Goal: Information Seeking & Learning: Find specific fact

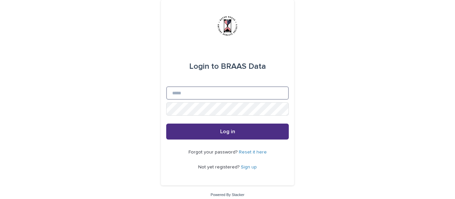
click at [227, 92] on input "Email" at bounding box center [227, 93] width 122 height 13
type input "**********"
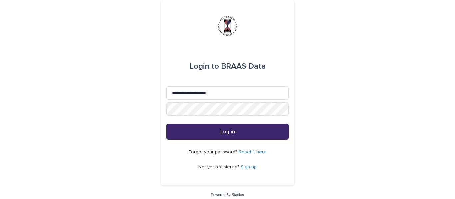
click at [197, 134] on button "Log in" at bounding box center [227, 132] width 122 height 16
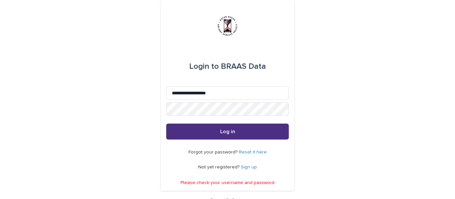
click at [249, 153] on link "Reset it here" at bounding box center [253, 152] width 28 height 5
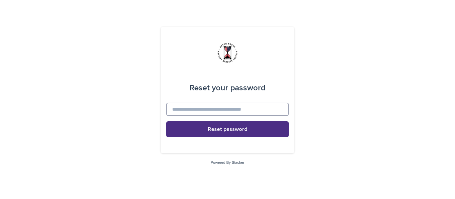
click at [225, 109] on input at bounding box center [227, 109] width 122 height 13
type input "**********"
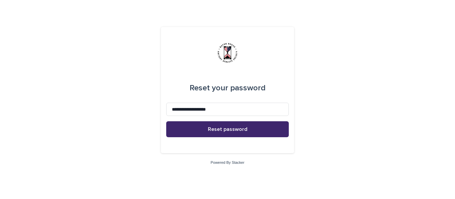
click at [236, 126] on button "Reset password" at bounding box center [227, 129] width 122 height 16
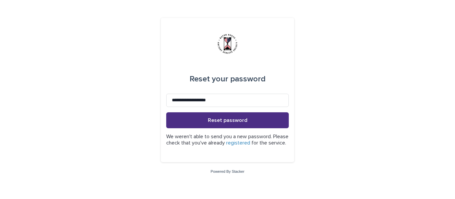
click at [436, 102] on div "**********" at bounding box center [227, 99] width 455 height 199
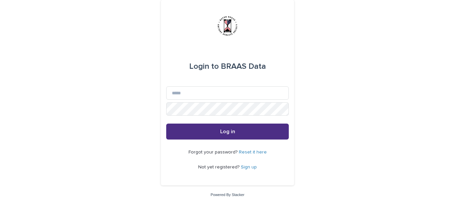
click at [246, 167] on link "Sign up" at bounding box center [249, 167] width 16 height 5
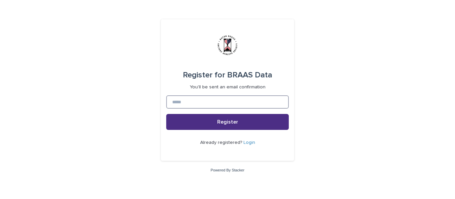
click at [193, 101] on input at bounding box center [227, 101] width 122 height 13
type input "**********"
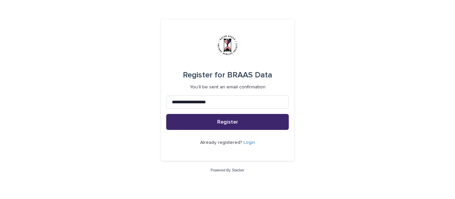
click at [229, 122] on span "Register" at bounding box center [227, 121] width 21 height 5
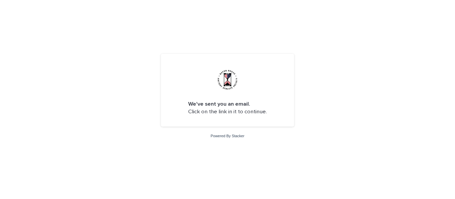
click at [67, 150] on div "We've sent you an email. Click on the link in it to continue. Powered By Stacker" at bounding box center [227, 99] width 455 height 199
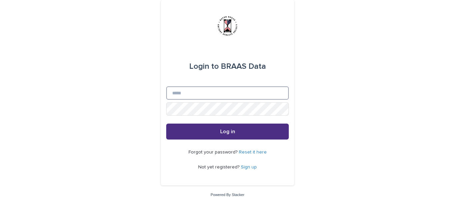
click at [246, 96] on input "Email" at bounding box center [227, 93] width 122 height 13
type input "**********"
click at [166, 124] on button "Log in" at bounding box center [227, 132] width 122 height 16
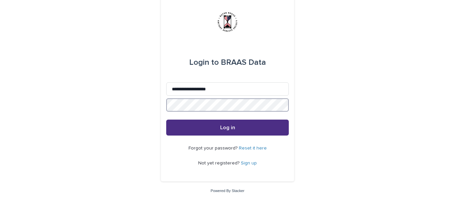
scroll to position [5, 0]
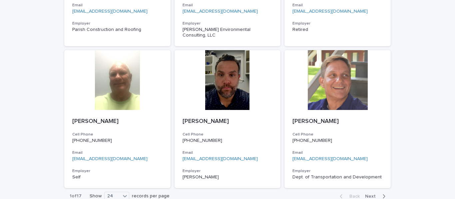
scroll to position [1054, 0]
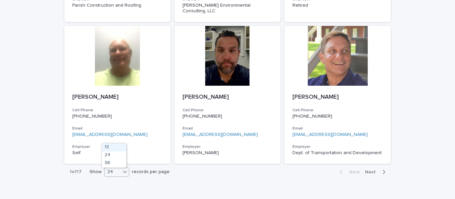
click at [121, 169] on icon at bounding box center [124, 172] width 7 height 7
click at [110, 162] on div "36" at bounding box center [114, 164] width 24 height 8
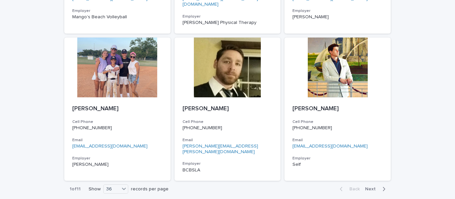
scroll to position [1622, 0]
click at [368, 187] on span "Next" at bounding box center [372, 189] width 15 height 5
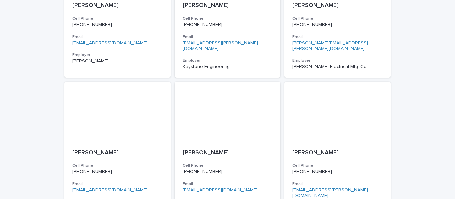
scroll to position [1622, 0]
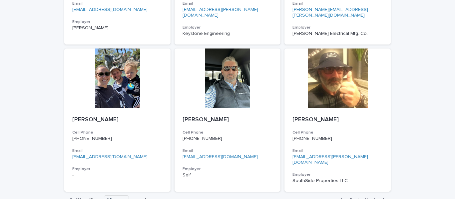
click at [369, 198] on span "Next" at bounding box center [372, 200] width 15 height 5
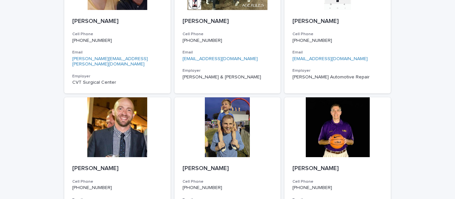
scroll to position [1628, 0]
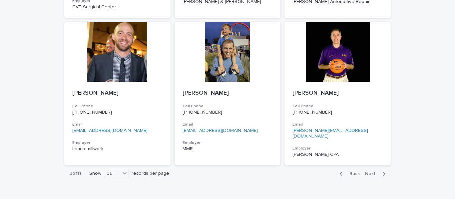
click at [367, 172] on span "Next" at bounding box center [372, 174] width 15 height 5
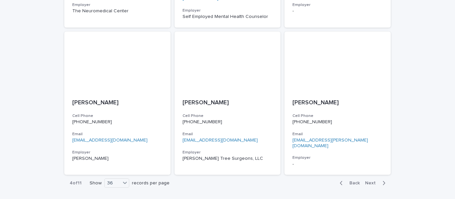
scroll to position [1622, 0]
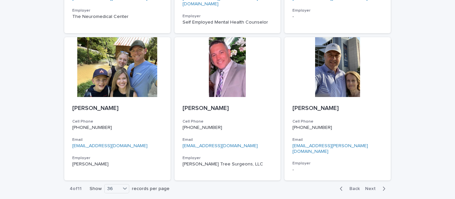
click at [367, 187] on span "Next" at bounding box center [372, 189] width 15 height 5
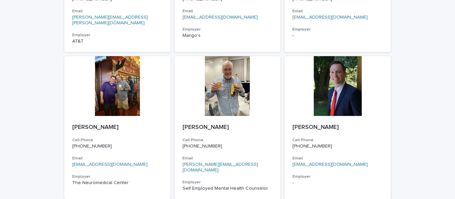
scroll to position [1622, 0]
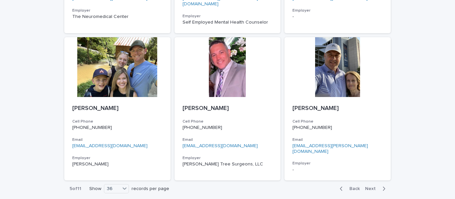
click at [370, 186] on button "Next" at bounding box center [376, 189] width 28 height 6
click at [351, 187] on span "Back" at bounding box center [352, 189] width 14 height 5
click at [357, 119] on h3 "Cell Phone" at bounding box center [337, 121] width 90 height 5
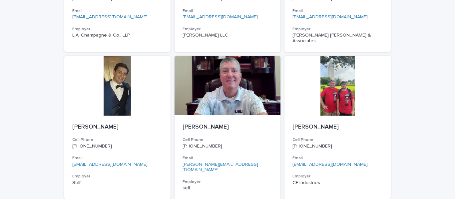
scroll to position [1060, 0]
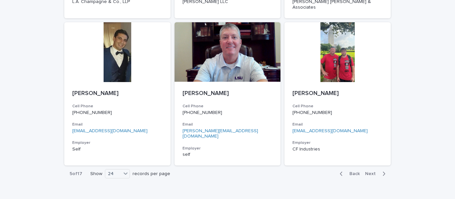
click at [373, 172] on span "Next" at bounding box center [372, 174] width 15 height 5
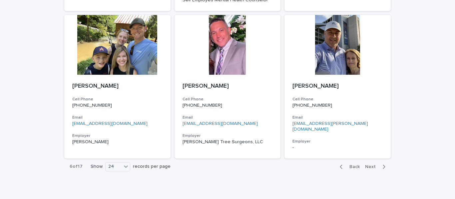
scroll to position [1054, 0]
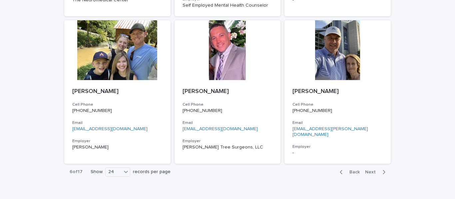
click at [373, 170] on span "Next" at bounding box center [372, 172] width 15 height 5
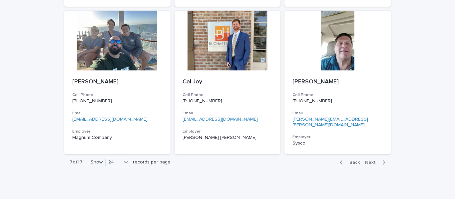
click at [373, 160] on span "Next" at bounding box center [372, 162] width 15 height 5
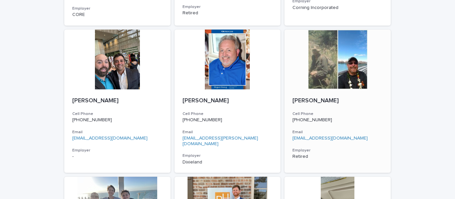
scroll to position [1054, 0]
